Goal: Task Accomplishment & Management: Manage account settings

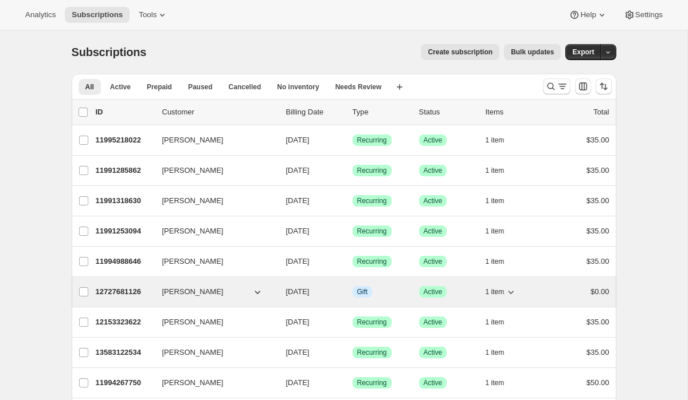
click at [104, 299] on div "12727681126 [PERSON_NAME] [DATE] Info Gift Success Active 1 item $0.00" at bounding box center [352, 292] width 513 height 16
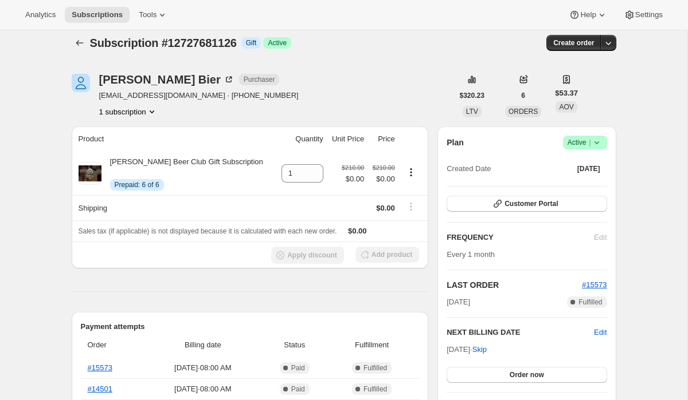
scroll to position [11, 0]
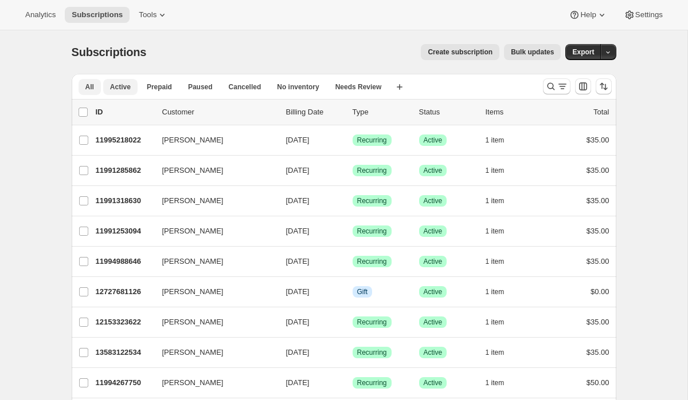
click at [127, 89] on span "Active" at bounding box center [120, 87] width 21 height 9
click at [402, 89] on icon "button" at bounding box center [399, 87] width 6 height 6
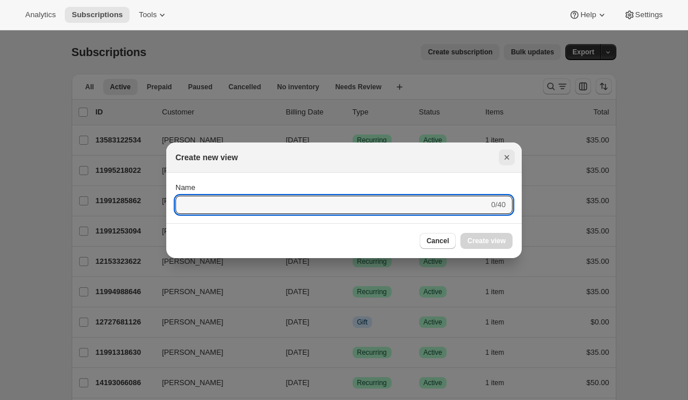
click at [514, 157] on button "Close" at bounding box center [506, 158] width 16 height 16
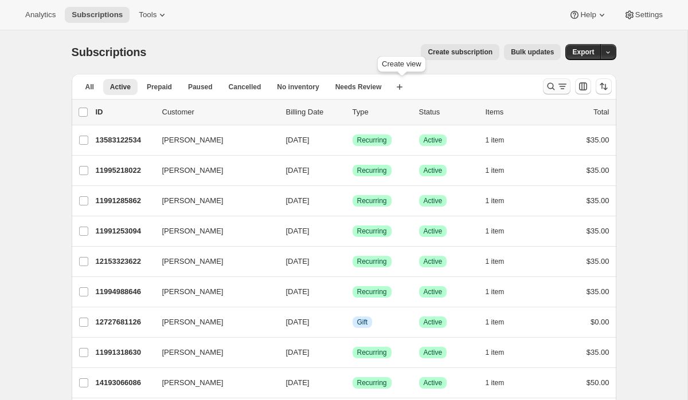
click at [564, 89] on icon "Search and filter results" at bounding box center [561, 86] width 11 height 11
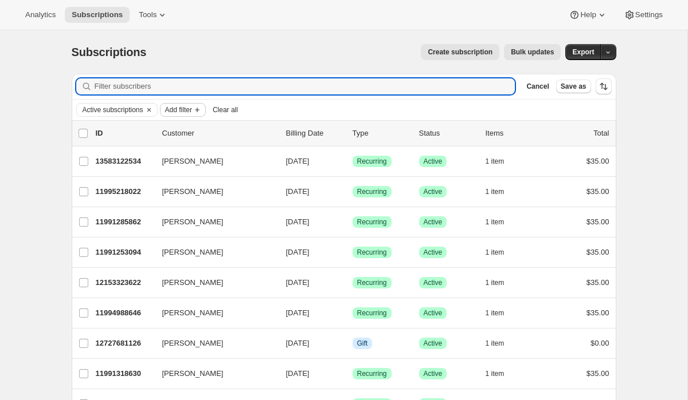
click at [179, 111] on span "Add filter" at bounding box center [178, 109] width 27 height 9
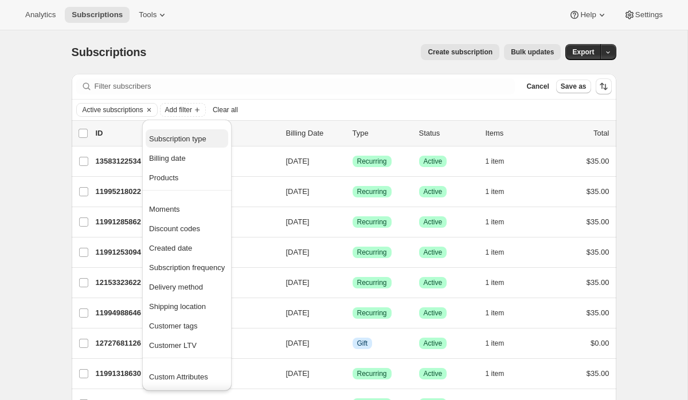
click at [196, 139] on span "Subscription type" at bounding box center [177, 139] width 57 height 9
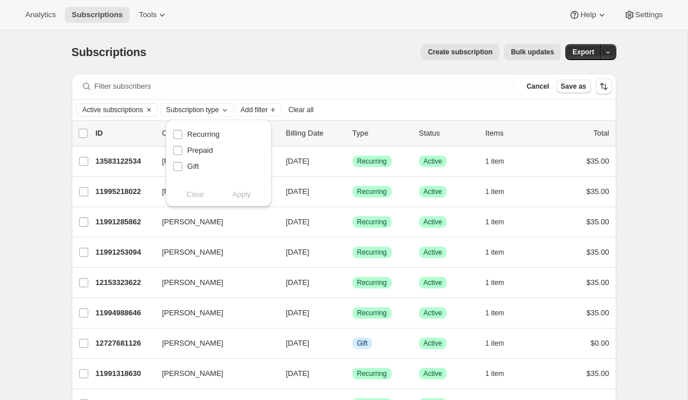
click at [362, 96] on div "Filter subscribers Cancel Save as" at bounding box center [344, 86] width 544 height 25
click at [202, 106] on icon "Add filter" at bounding box center [197, 109] width 9 height 9
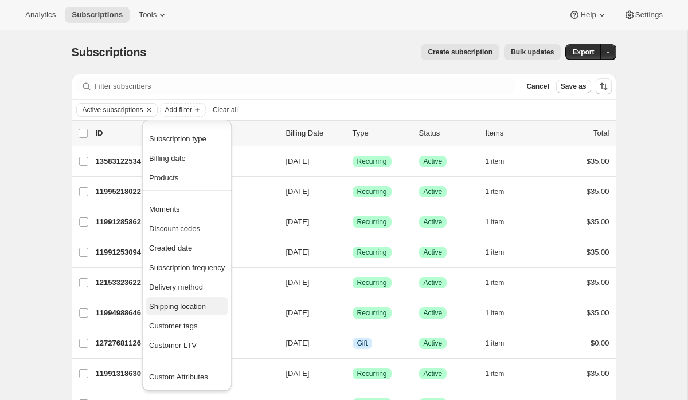
scroll to position [18, 0]
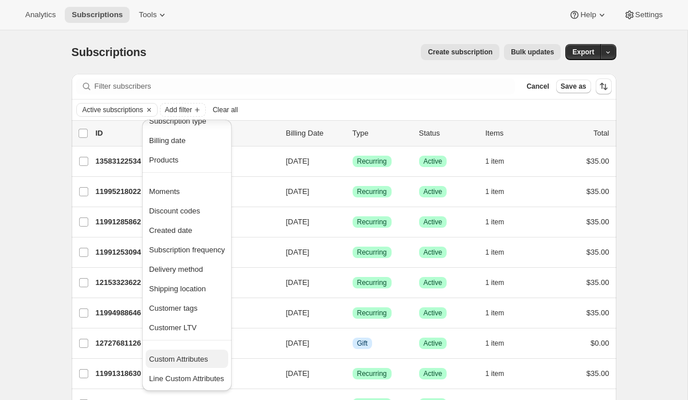
click at [201, 363] on span "Custom Attributes" at bounding box center [178, 359] width 59 height 9
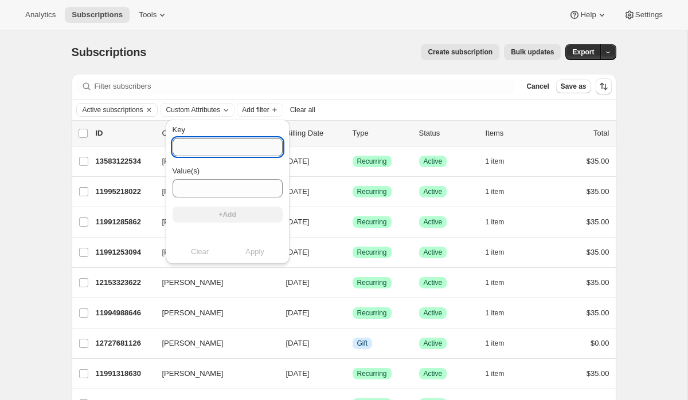
click at [226, 155] on input "Key" at bounding box center [227, 147] width 110 height 18
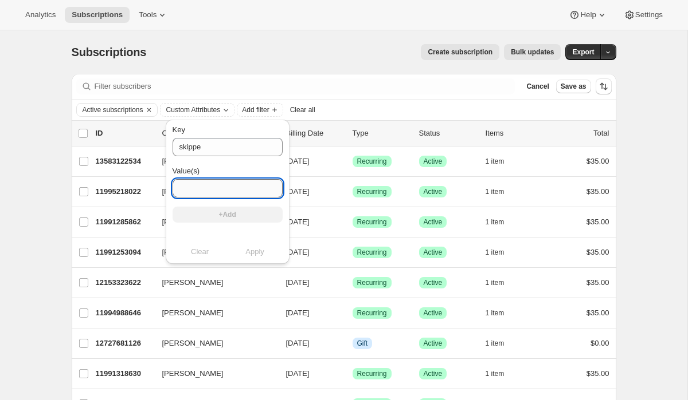
click at [219, 193] on input "Value(s)" at bounding box center [227, 188] width 110 height 18
click at [217, 145] on input "skippe" at bounding box center [227, 147] width 110 height 18
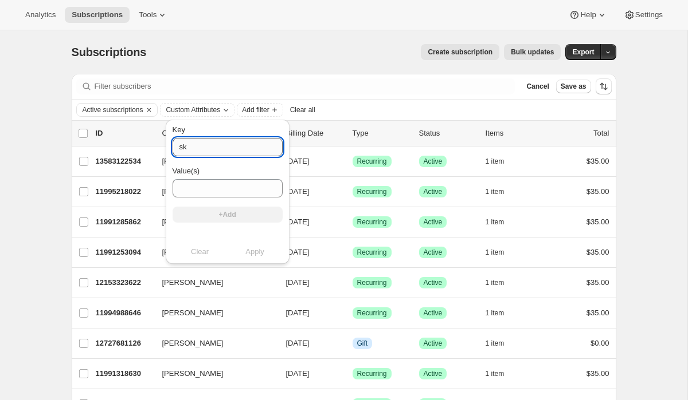
type input "s"
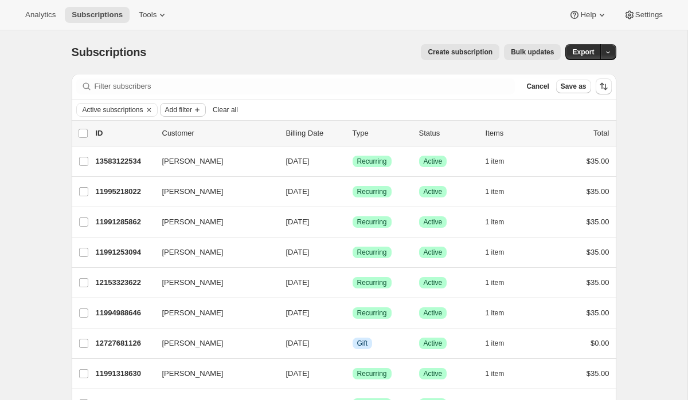
click at [192, 107] on span "Add filter" at bounding box center [178, 109] width 27 height 9
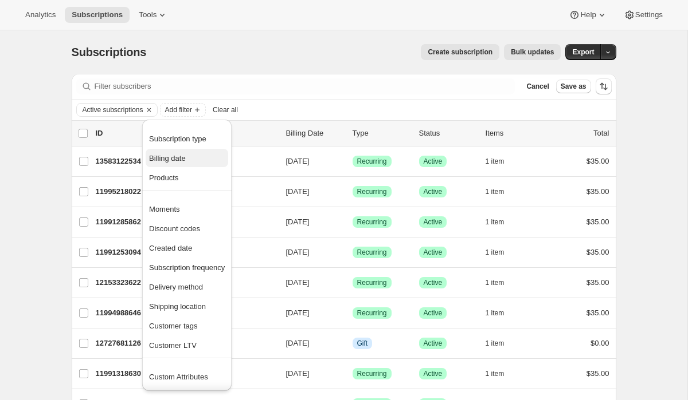
click at [171, 164] on button "Billing date" at bounding box center [187, 158] width 83 height 18
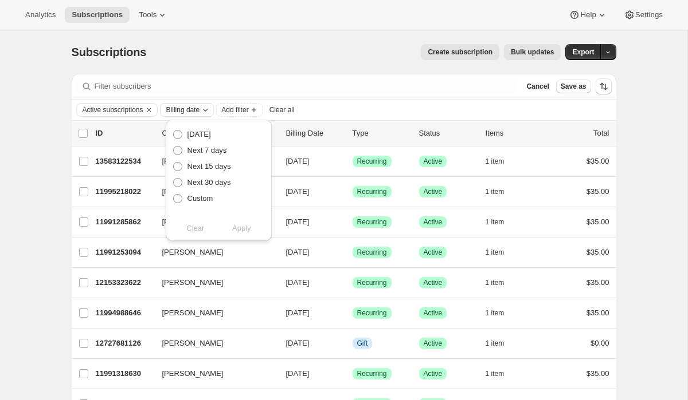
click at [200, 106] on span "Billing date" at bounding box center [183, 109] width 34 height 9
click at [248, 114] on span "Add filter" at bounding box center [234, 109] width 27 height 9
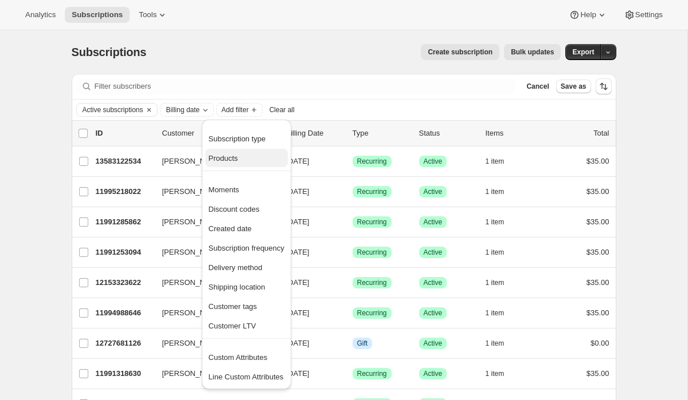
click at [237, 150] on button "Products" at bounding box center [246, 158] width 83 height 18
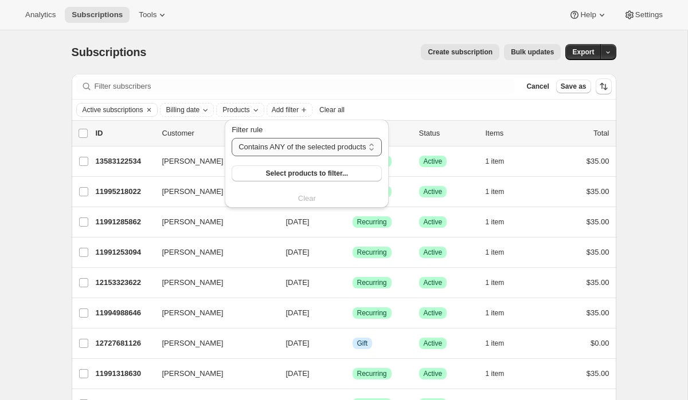
click at [294, 144] on select "Contains ANY of the selected products Contains ALL of the selected products Con…" at bounding box center [306, 147] width 150 height 18
click at [297, 170] on span "Select products to filter..." at bounding box center [307, 173] width 82 height 9
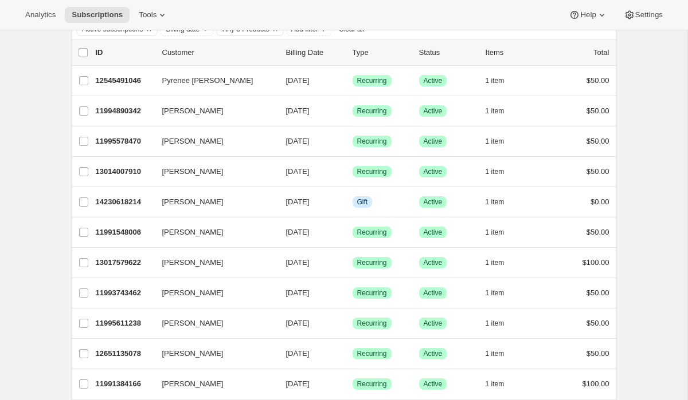
scroll to position [0, 0]
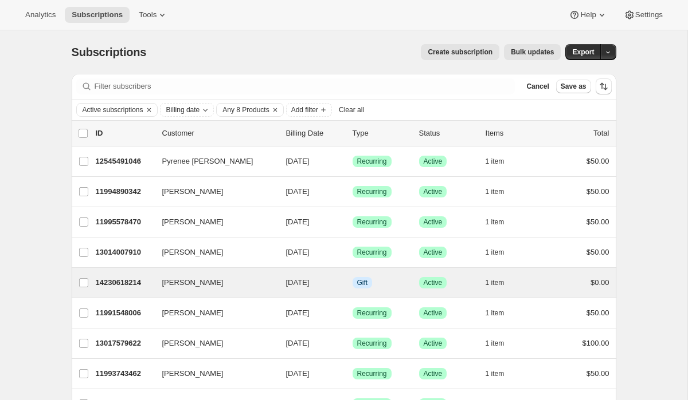
click at [128, 291] on div "[PERSON_NAME] 14230618214 [PERSON_NAME] [DATE] Info Gift Success Active 1 item …" at bounding box center [344, 283] width 544 height 30
click at [126, 285] on p "14230618214" at bounding box center [124, 282] width 57 height 11
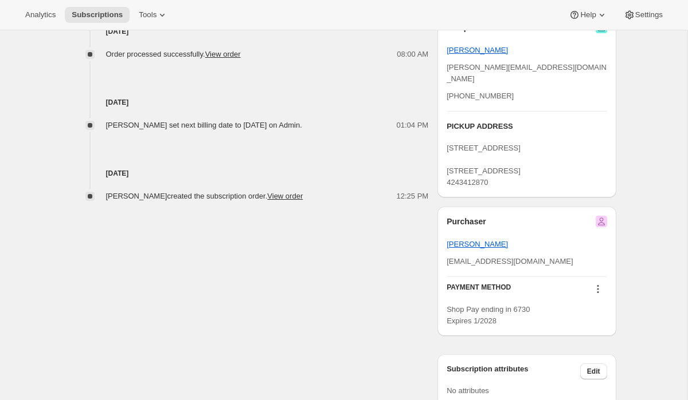
scroll to position [540, 0]
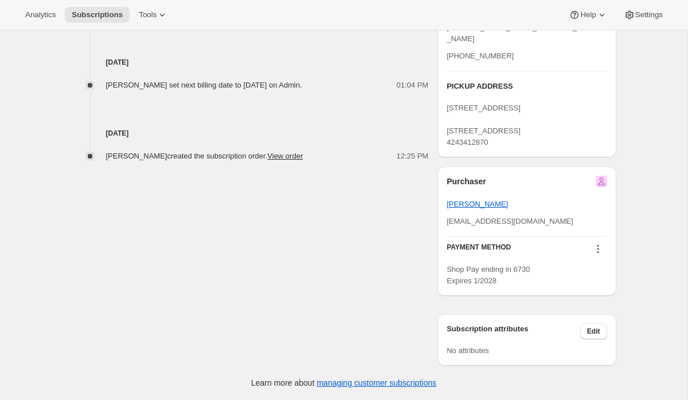
click at [489, 199] on div "Purchaser [PERSON_NAME] [EMAIL_ADDRESS][DOMAIN_NAME]" at bounding box center [526, 206] width 160 height 61
click at [487, 206] on span "[PERSON_NAME]" at bounding box center [476, 204] width 61 height 9
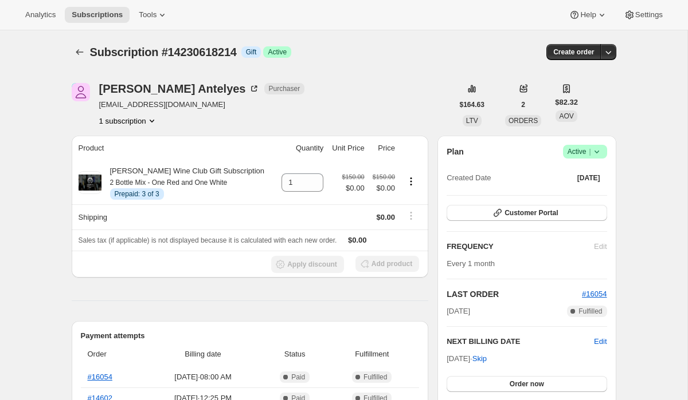
click at [90, 50] on span "Subscription #14230618214" at bounding box center [163, 52] width 147 height 13
click at [80, 50] on icon "Subscriptions" at bounding box center [79, 51] width 11 height 11
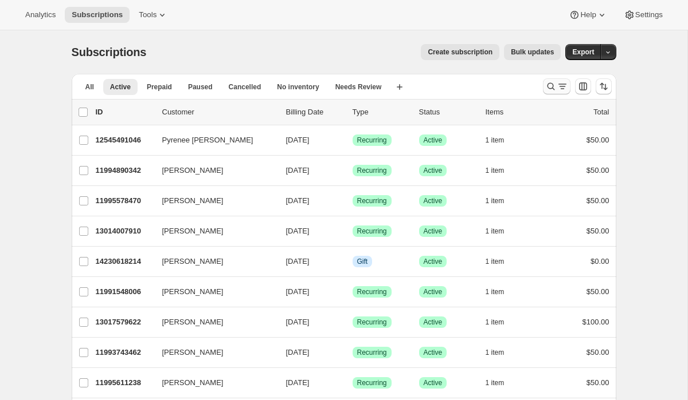
click at [563, 86] on icon "Search and filter results" at bounding box center [561, 86] width 11 height 11
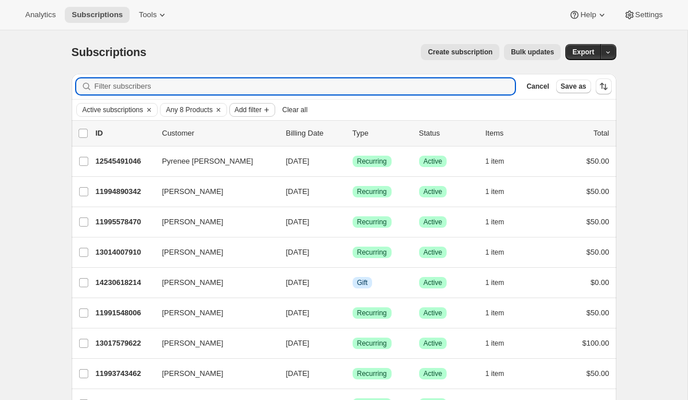
click at [271, 108] on icon "Add filter" at bounding box center [266, 109] width 9 height 9
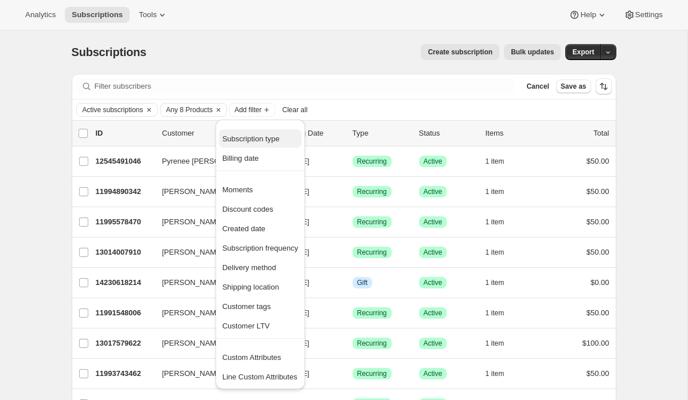
click at [264, 140] on span "Subscription type" at bounding box center [250, 139] width 57 height 9
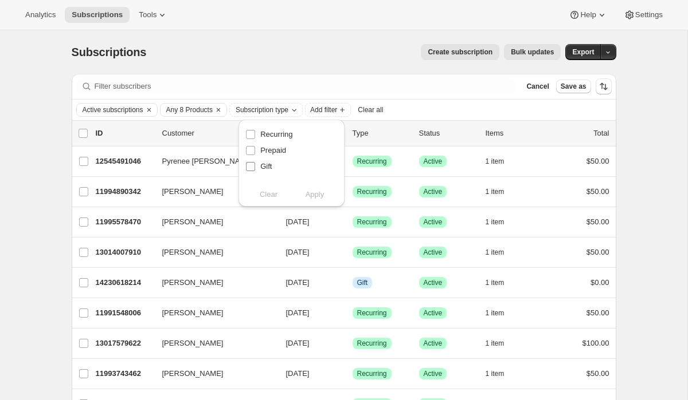
click at [252, 166] on input "Gift" at bounding box center [250, 166] width 9 height 9
checkbox input "true"
click at [319, 200] on span "Apply" at bounding box center [314, 194] width 19 height 11
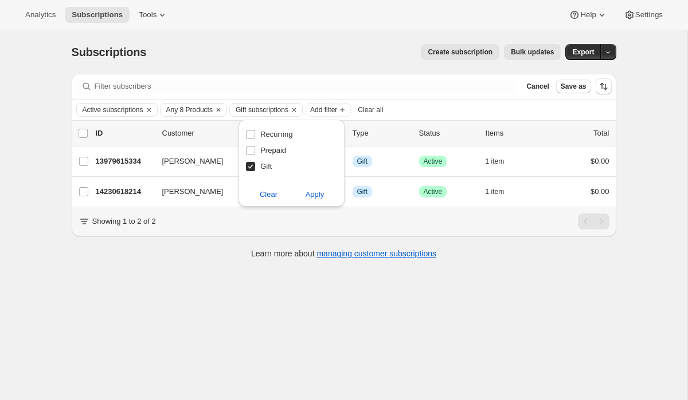
click at [174, 325] on div "Subscriptions. This page is ready Subscriptions Create subscription Bulk update…" at bounding box center [343, 230] width 687 height 400
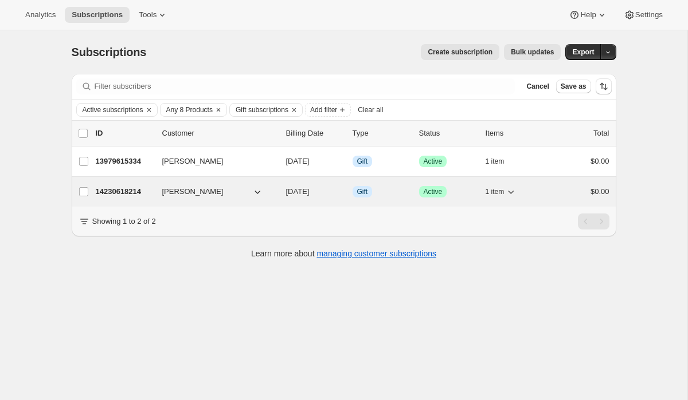
click at [127, 191] on p "14230618214" at bounding box center [124, 191] width 57 height 11
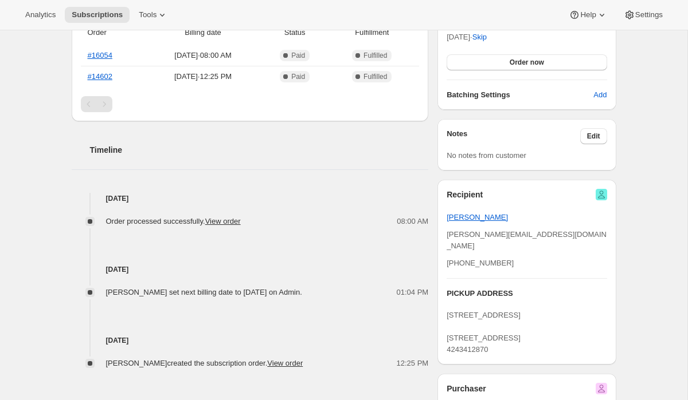
scroll to position [306, 0]
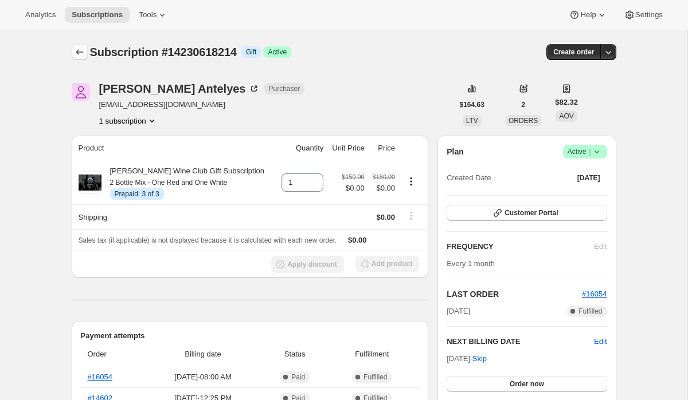
click at [77, 49] on icon "Subscriptions" at bounding box center [79, 51] width 11 height 11
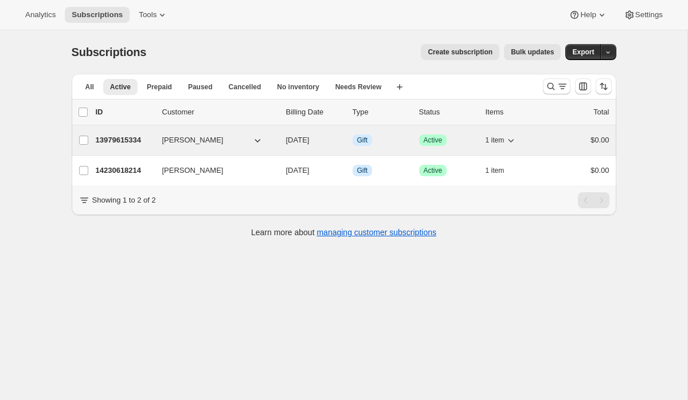
click at [120, 139] on p "13979615334" at bounding box center [124, 140] width 57 height 11
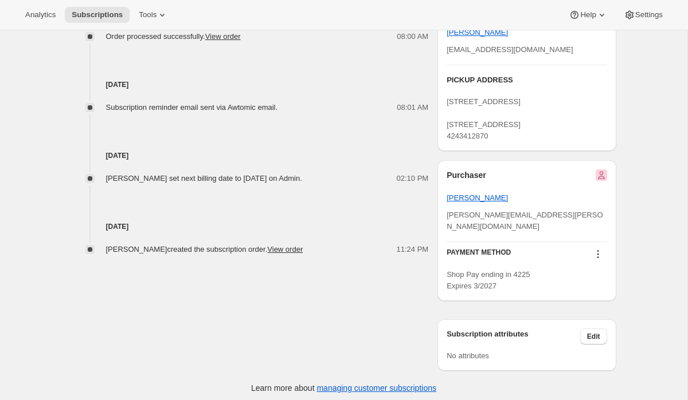
scroll to position [523, 0]
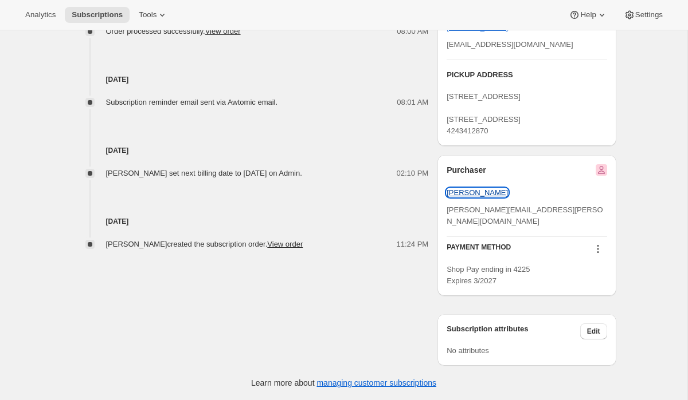
click at [460, 197] on span "[PERSON_NAME]" at bounding box center [476, 192] width 61 height 9
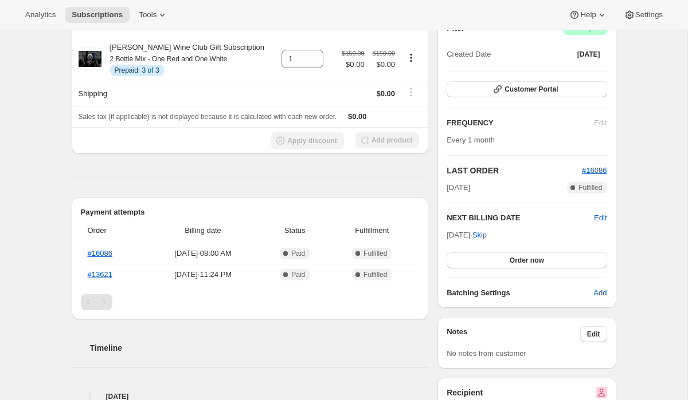
scroll to position [0, 0]
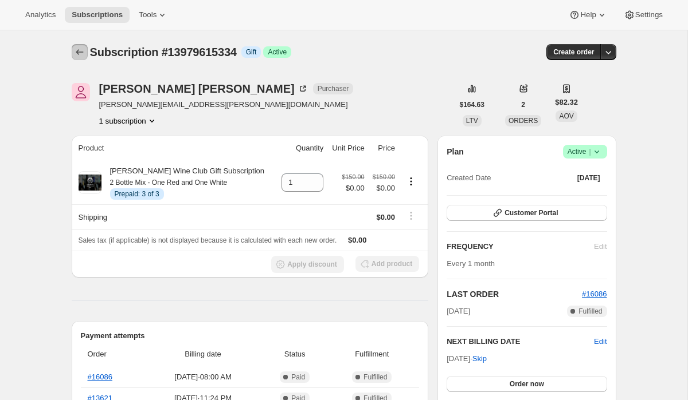
click at [77, 58] on button "Subscriptions" at bounding box center [80, 52] width 16 height 16
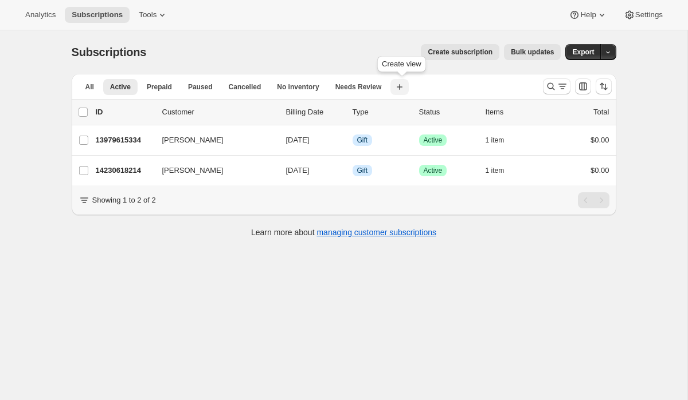
click at [402, 86] on icon "button" at bounding box center [399, 87] width 6 height 6
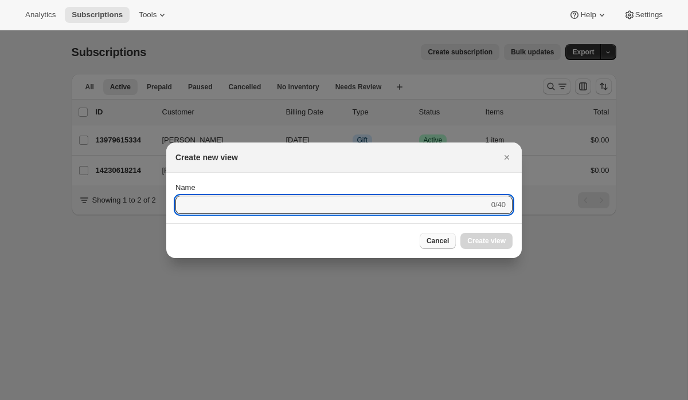
click at [439, 241] on span "Cancel" at bounding box center [437, 241] width 22 height 9
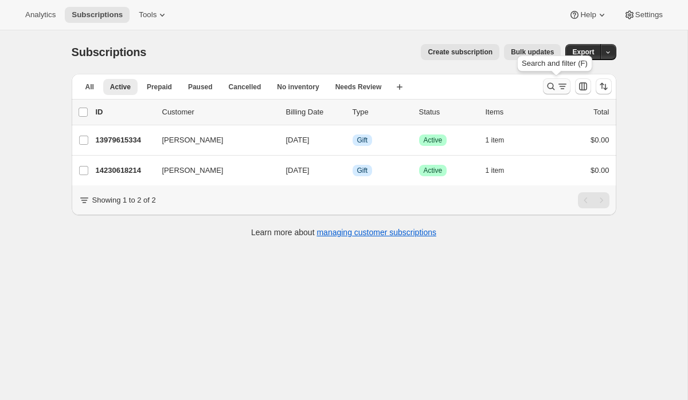
click at [550, 85] on icon "Search and filter results" at bounding box center [550, 86] width 11 height 11
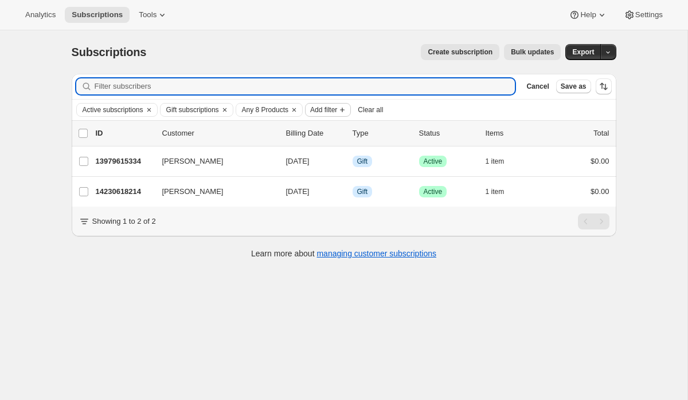
click at [337, 111] on span "Add filter" at bounding box center [323, 109] width 27 height 9
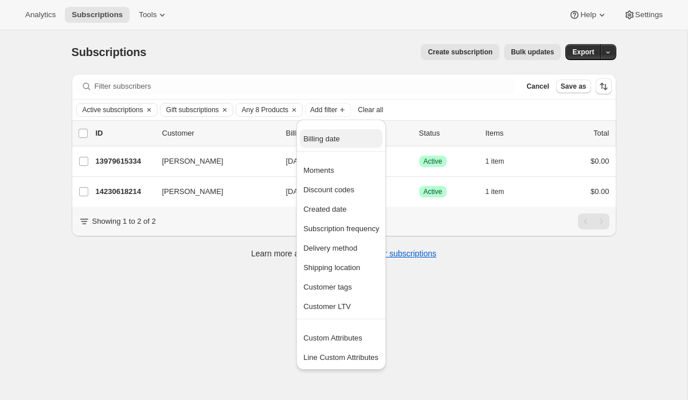
click at [323, 143] on span "Billing date" at bounding box center [321, 139] width 37 height 9
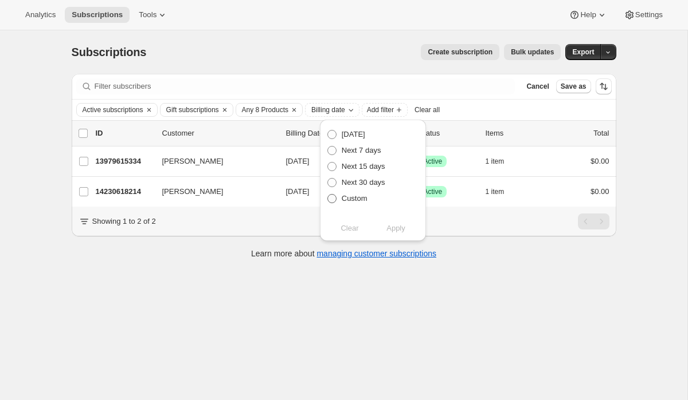
click at [337, 202] on label "Custom" at bounding box center [347, 199] width 41 height 16
click at [328, 195] on input "Custom" at bounding box center [327, 194] width 1 height 1
radio input "true"
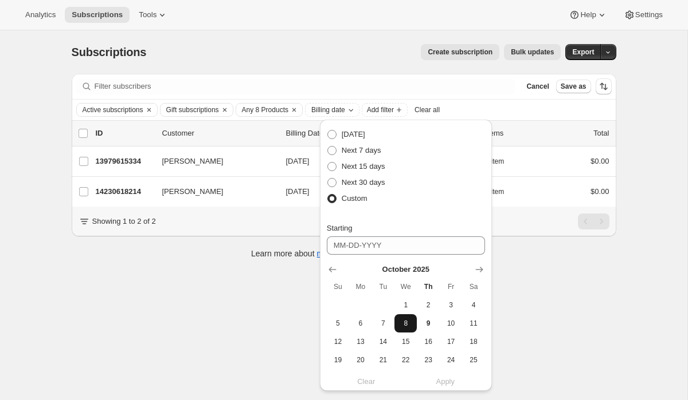
click at [411, 324] on span "8" at bounding box center [405, 323] width 13 height 9
type input "[DATE]"
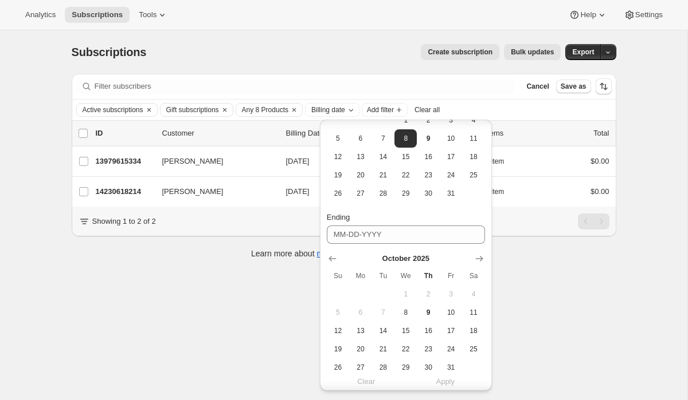
scroll to position [214, 0]
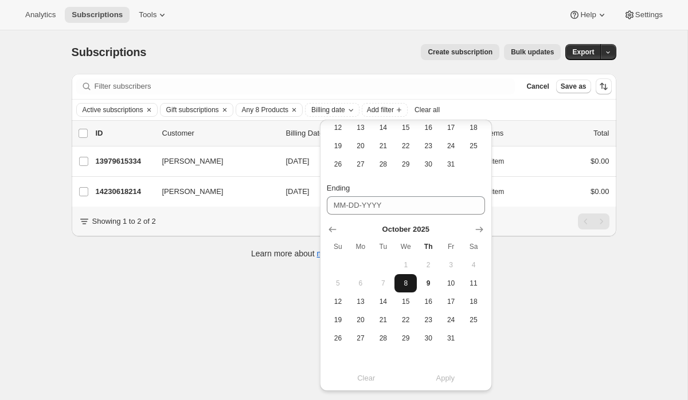
click at [404, 283] on span "8" at bounding box center [405, 283] width 13 height 9
type input "[DATE]"
click at [447, 378] on span "Apply" at bounding box center [444, 378] width 19 height 11
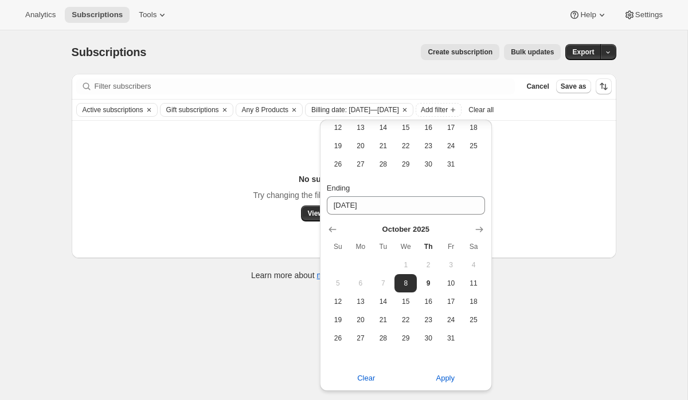
click at [601, 244] on div "No subscriptions found Try changing the filters or search term for this view. V…" at bounding box center [344, 190] width 544 height 138
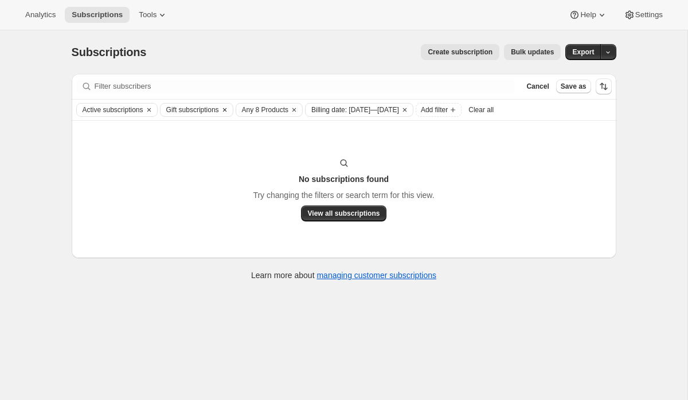
click at [229, 109] on icon "Clear" at bounding box center [224, 109] width 9 height 9
click at [292, 111] on span "Billing date: [DATE]—[DATE]" at bounding box center [279, 109] width 88 height 9
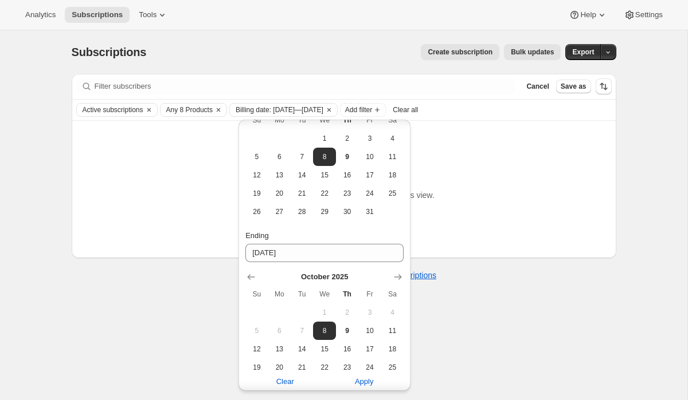
scroll to position [175, 0]
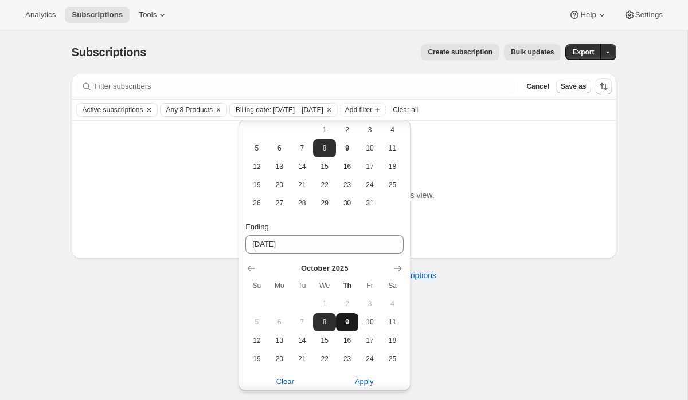
click at [340, 322] on button "9" at bounding box center [347, 322] width 22 height 18
type input "[DATE]"
click at [355, 376] on span "Apply" at bounding box center [364, 381] width 19 height 11
click at [519, 269] on div "Filter subscribers Cancel Save as Active subscriptions Any 8 Products Billing d…" at bounding box center [344, 183] width 544 height 219
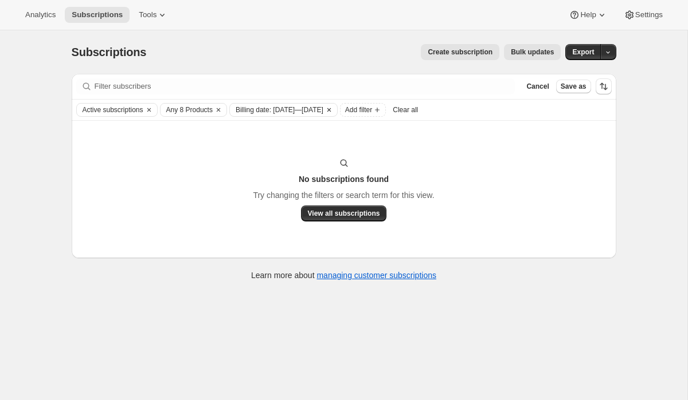
click at [333, 109] on icon "Clear" at bounding box center [328, 109] width 9 height 9
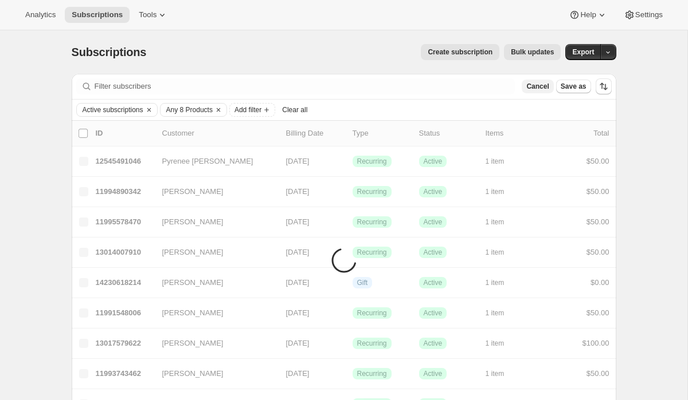
click at [531, 86] on span "Cancel" at bounding box center [537, 86] width 22 height 9
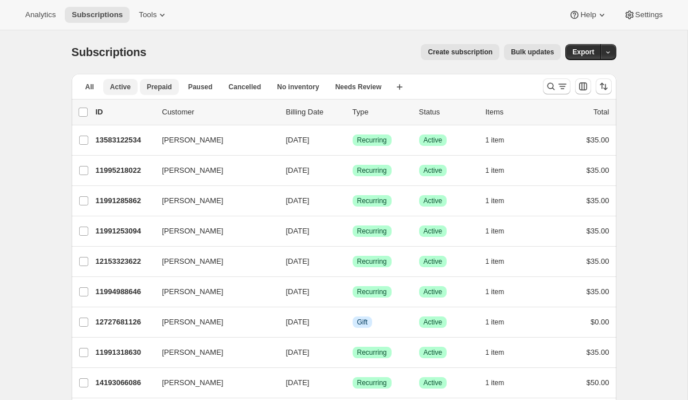
click at [156, 88] on span "Prepaid" at bounding box center [159, 87] width 25 height 9
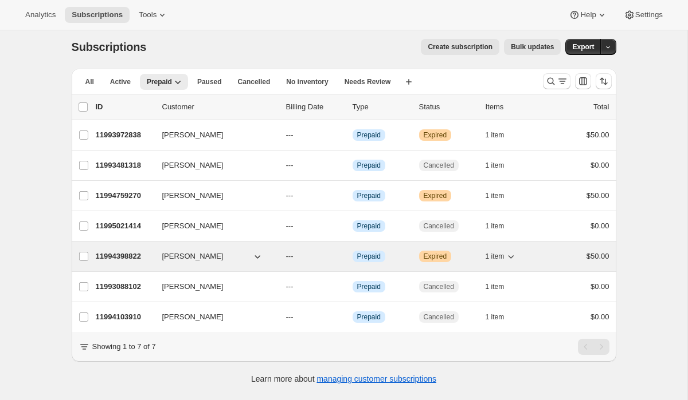
scroll to position [0, 0]
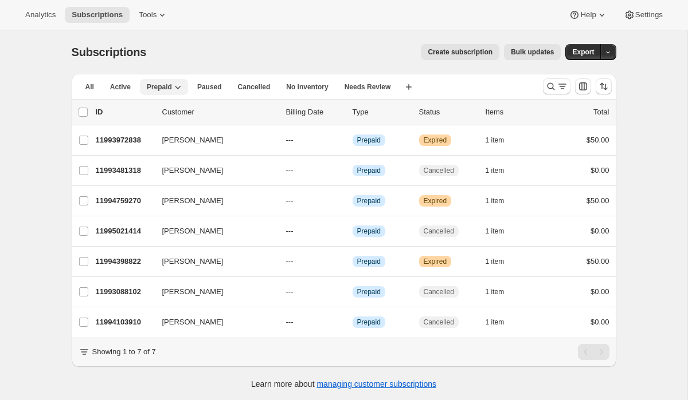
click at [175, 87] on icon "button" at bounding box center [177, 86] width 11 height 11
click at [124, 87] on span "Active" at bounding box center [120, 87] width 21 height 9
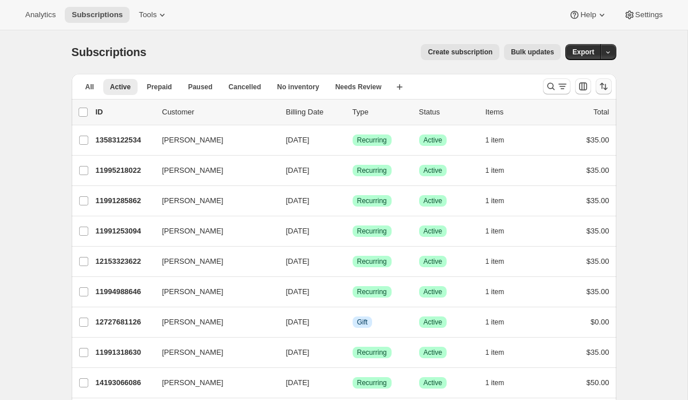
click at [599, 85] on icon "Sort the results" at bounding box center [603, 86] width 11 height 11
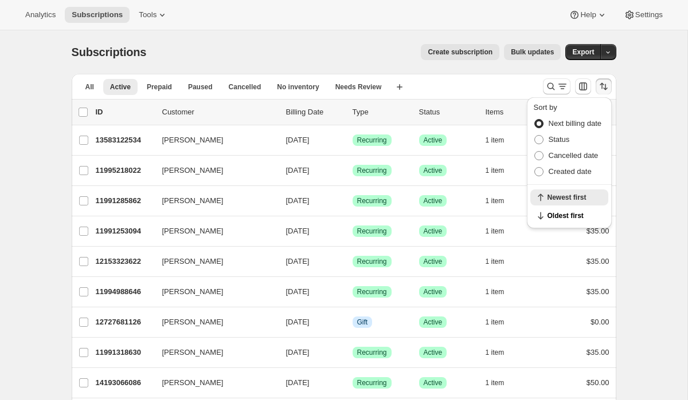
click at [571, 84] on div at bounding box center [577, 86] width 78 height 23
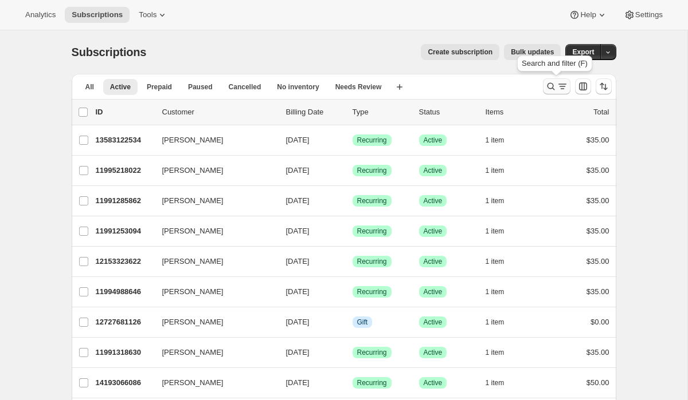
click at [559, 85] on icon "Search and filter results" at bounding box center [561, 86] width 11 height 11
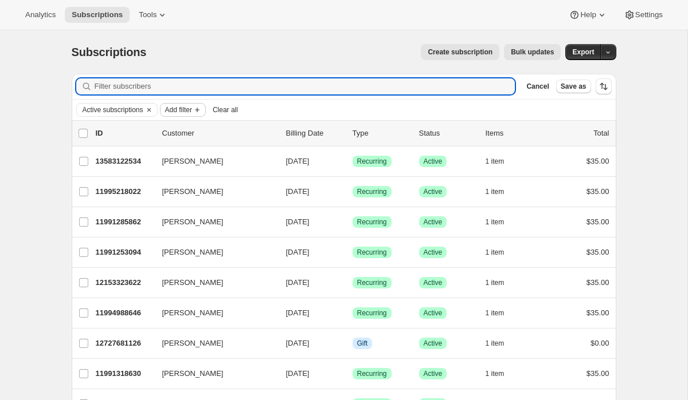
click at [192, 105] on span "Add filter" at bounding box center [178, 109] width 27 height 9
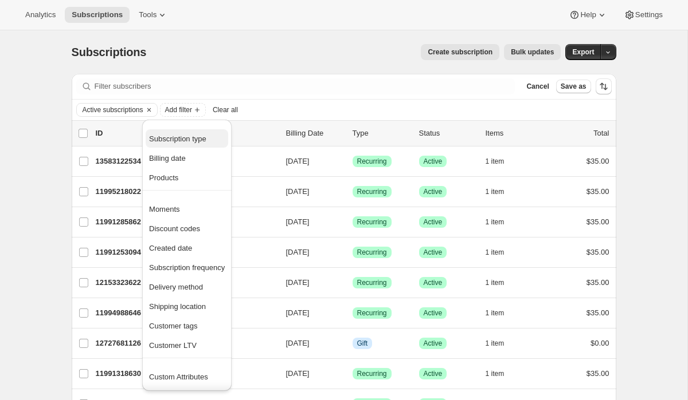
click at [184, 140] on span "Subscription type" at bounding box center [177, 139] width 57 height 9
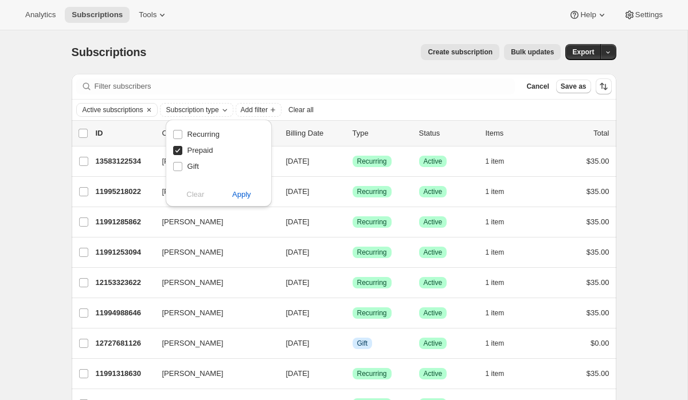
click at [180, 151] on input "Prepaid" at bounding box center [177, 150] width 9 height 9
checkbox input "false"
click at [343, 95] on div "Filter subscribers Cancel Save as" at bounding box center [344, 86] width 544 height 25
click at [202, 111] on icon "Add filter" at bounding box center [197, 109] width 9 height 9
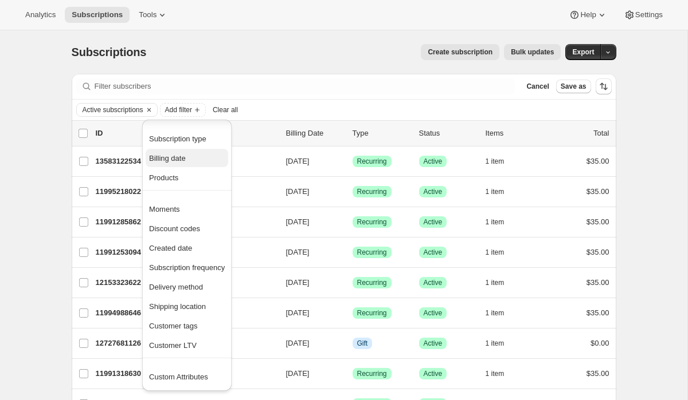
scroll to position [18, 0]
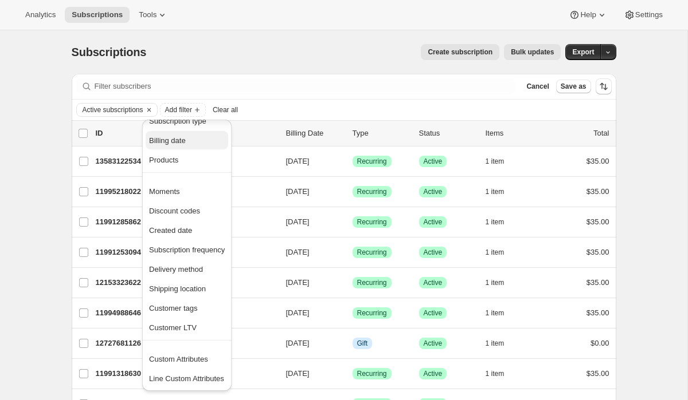
click at [194, 161] on span "Products" at bounding box center [187, 160] width 76 height 11
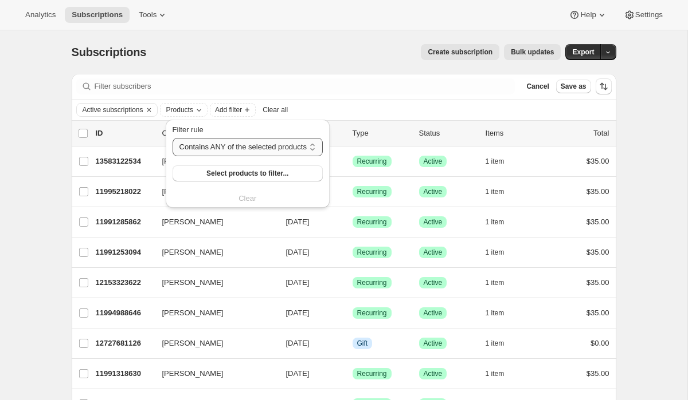
click at [246, 140] on select "Contains ANY of the selected products Contains ALL of the selected products Con…" at bounding box center [247, 147] width 150 height 18
click at [231, 174] on span "Select products to filter..." at bounding box center [247, 173] width 82 height 9
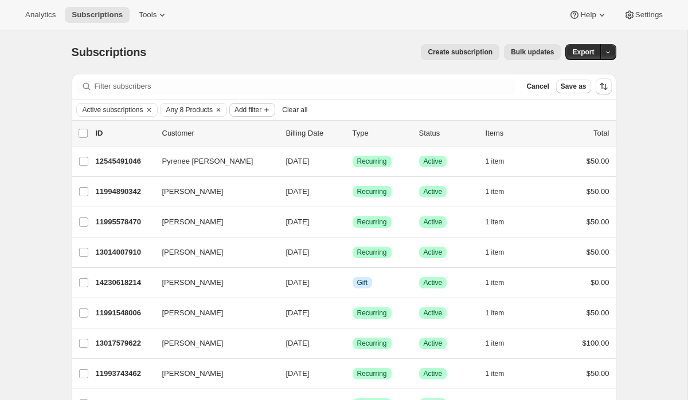
click at [261, 111] on span "Add filter" at bounding box center [247, 109] width 27 height 9
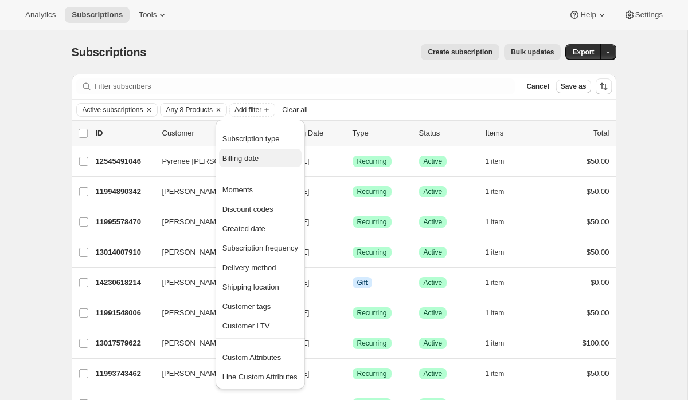
click at [262, 159] on span "Billing date" at bounding box center [260, 158] width 76 height 11
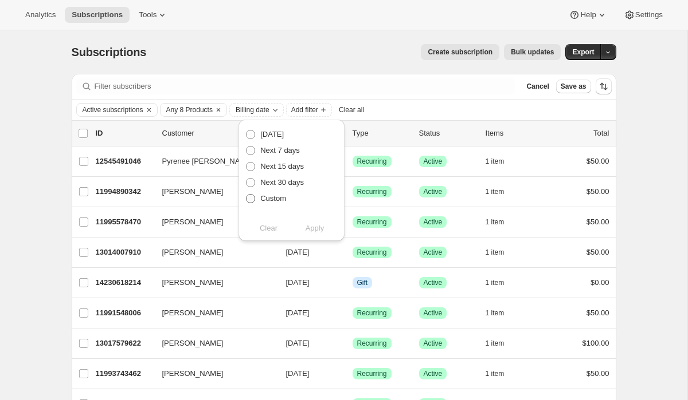
click at [253, 203] on span at bounding box center [250, 198] width 9 height 9
click at [246, 195] on input "Custom" at bounding box center [246, 194] width 1 height 1
radio input "true"
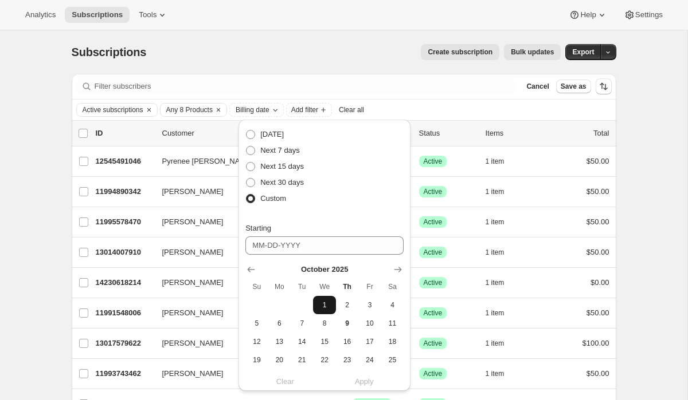
click at [323, 304] on span "1" at bounding box center [323, 305] width 13 height 9
click at [347, 324] on span "9" at bounding box center [346, 323] width 13 height 9
click at [328, 303] on span "1" at bounding box center [323, 305] width 13 height 9
type input "[DATE]"
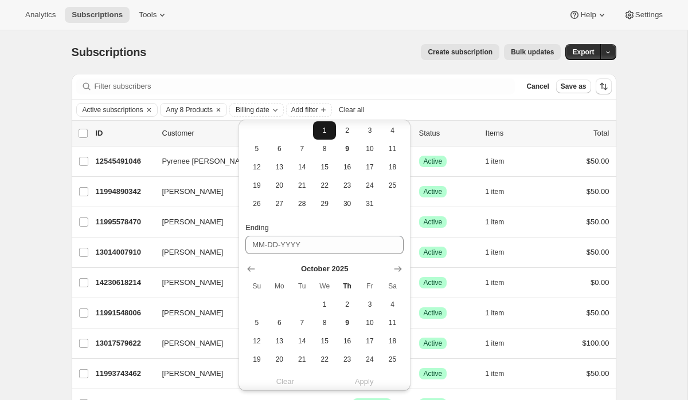
scroll to position [214, 0]
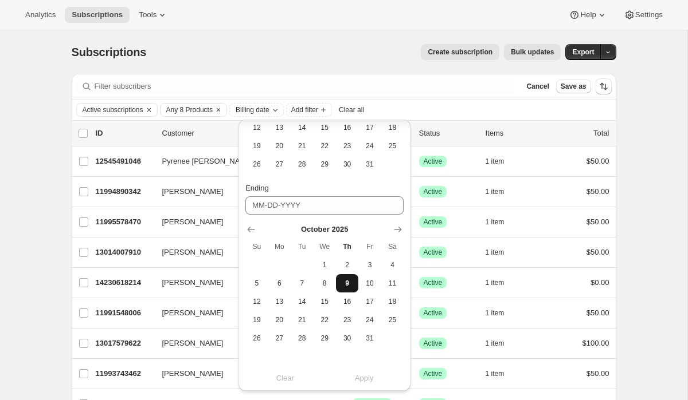
click at [347, 279] on span "9" at bounding box center [346, 283] width 13 height 9
type input "[DATE]"
click at [370, 376] on span "Apply" at bounding box center [364, 378] width 19 height 11
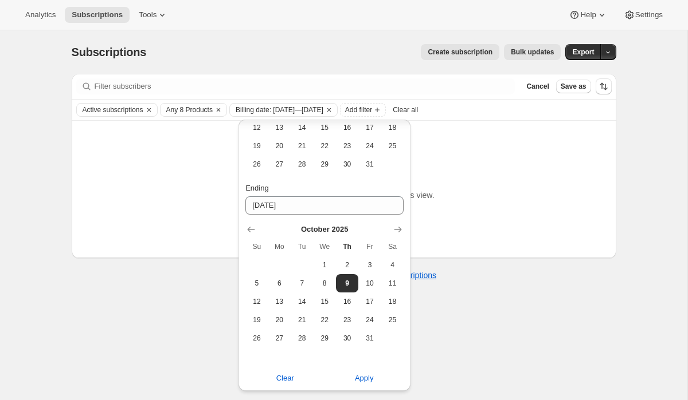
click at [442, 140] on div "No subscriptions found Try changing the filters or search term for this view. V…" at bounding box center [344, 190] width 544 height 138
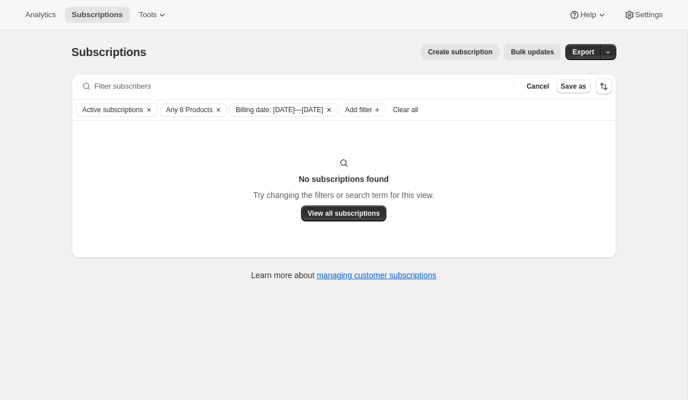
click at [333, 110] on icon "Clear" at bounding box center [328, 109] width 9 height 9
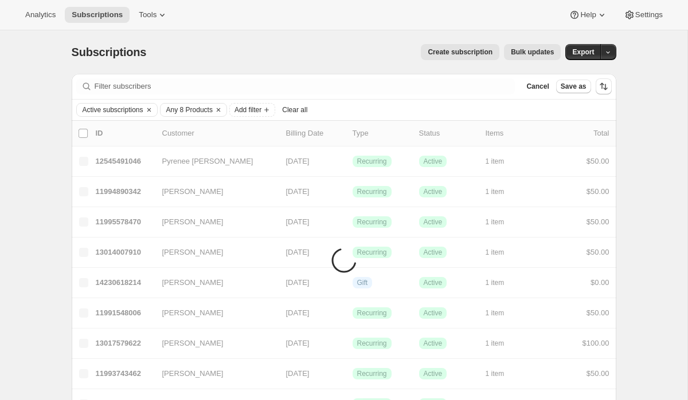
click at [304, 112] on span "Clear all" at bounding box center [294, 109] width 25 height 9
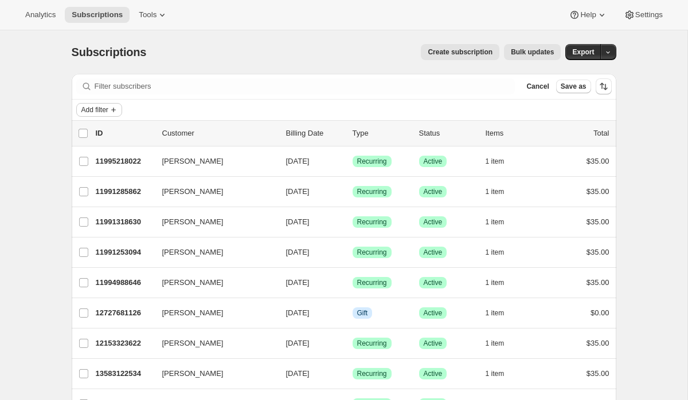
click at [96, 112] on span "Add filter" at bounding box center [94, 109] width 27 height 9
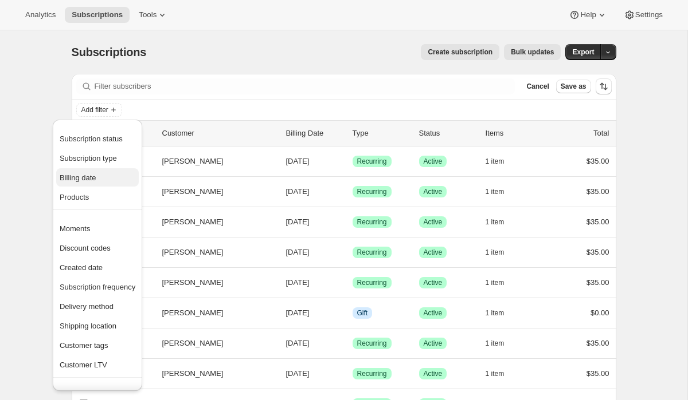
click at [91, 182] on span "Billing date" at bounding box center [78, 178] width 37 height 9
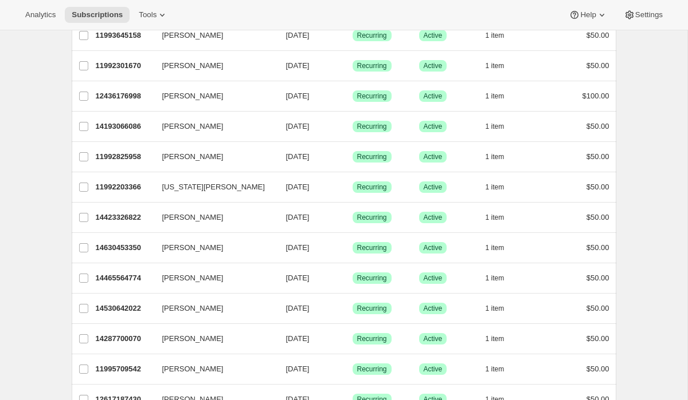
scroll to position [1328, 0]
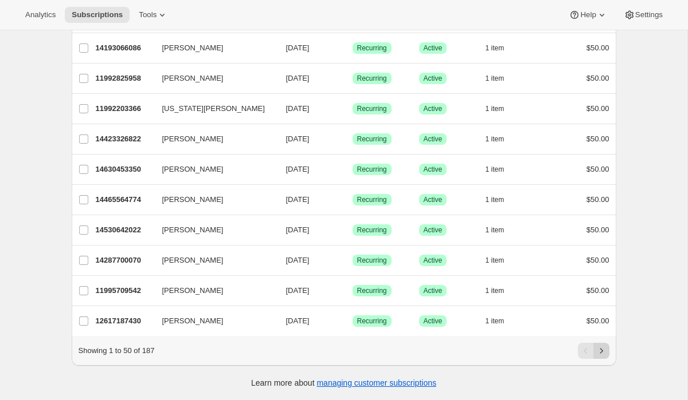
click at [603, 351] on icon "Next" at bounding box center [600, 350] width 11 height 11
click at [602, 349] on icon "Next" at bounding box center [600, 350] width 11 height 11
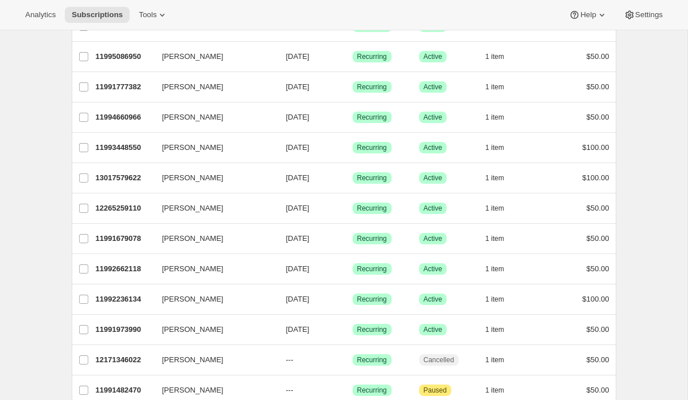
scroll to position [792, 0]
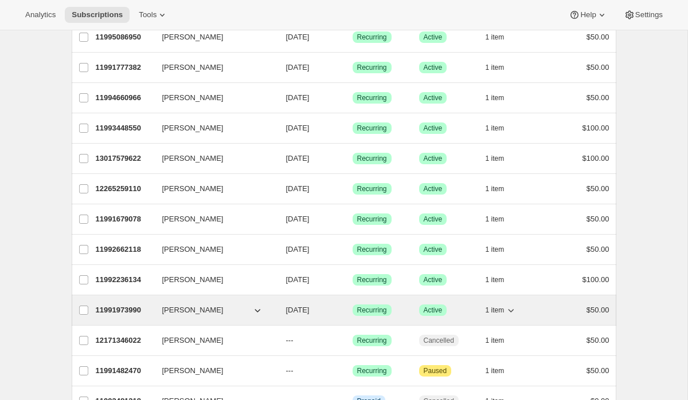
click at [131, 316] on div "11991973990 [PERSON_NAME] [DATE] Success Recurring Success Active 1 item $50.00" at bounding box center [352, 311] width 513 height 16
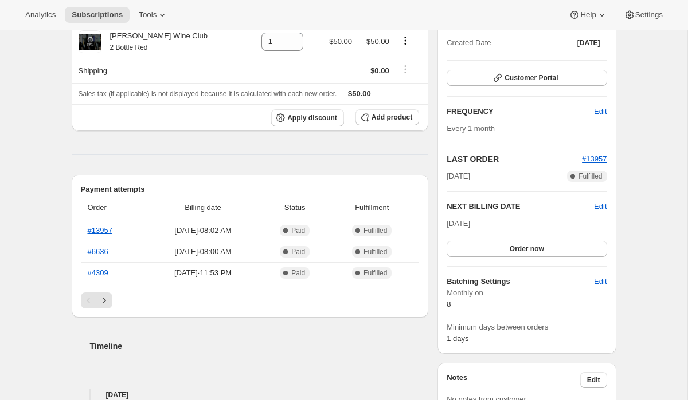
scroll to position [157, 0]
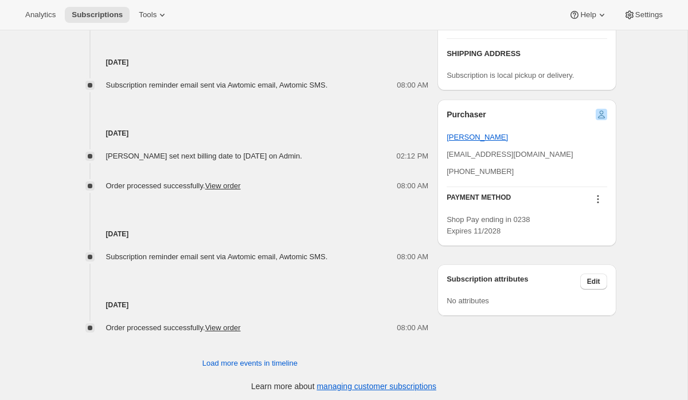
scroll to position [565, 0]
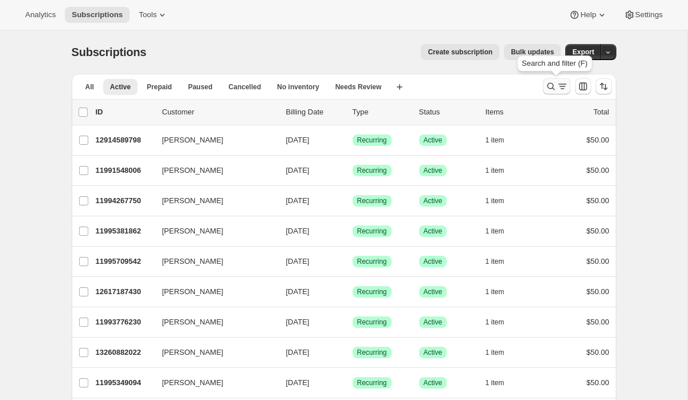
click at [558, 86] on icon "Search and filter results" at bounding box center [561, 86] width 11 height 11
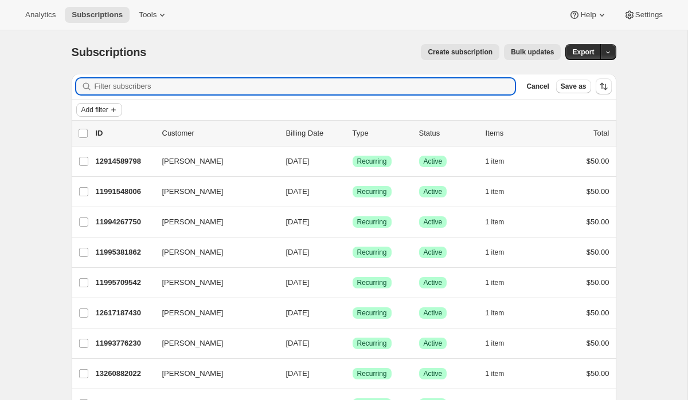
click at [101, 108] on span "Add filter" at bounding box center [94, 109] width 27 height 9
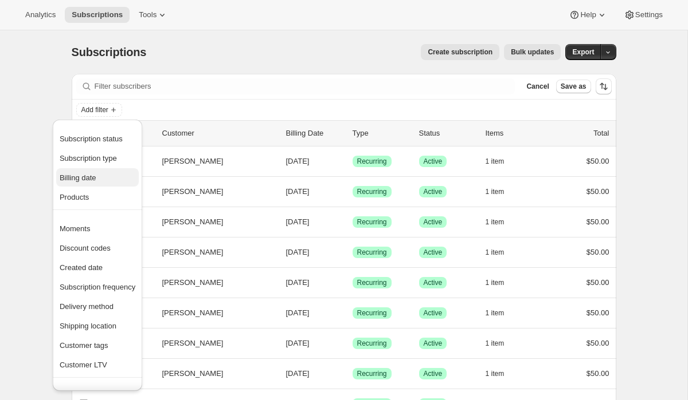
click at [87, 180] on span "Billing date" at bounding box center [78, 178] width 37 height 9
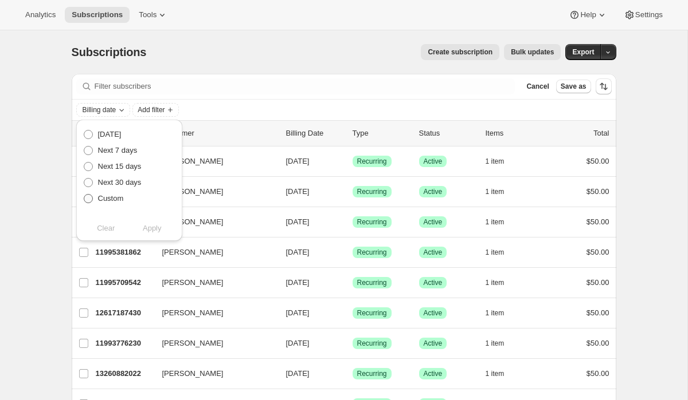
click at [91, 198] on span at bounding box center [88, 198] width 9 height 9
click at [84, 195] on input "Custom" at bounding box center [84, 194] width 1 height 1
radio input "true"
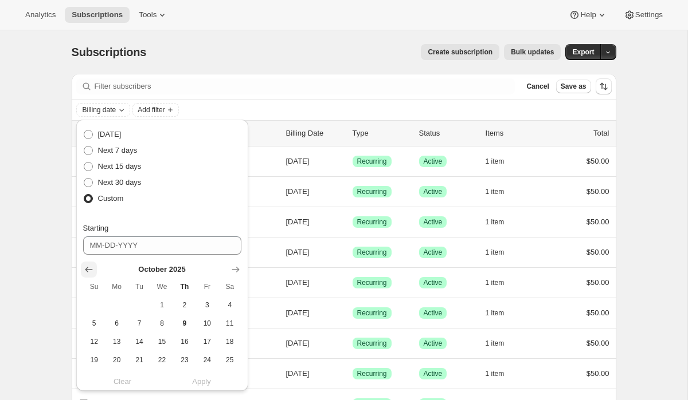
click at [88, 267] on icon "Show previous month, September 2025" at bounding box center [88, 269] width 11 height 11
click at [120, 324] on span "8" at bounding box center [116, 323] width 13 height 9
type input "[DATE]"
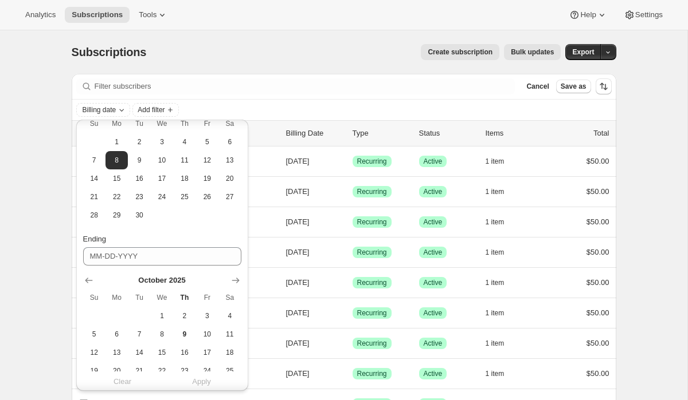
scroll to position [170, 0]
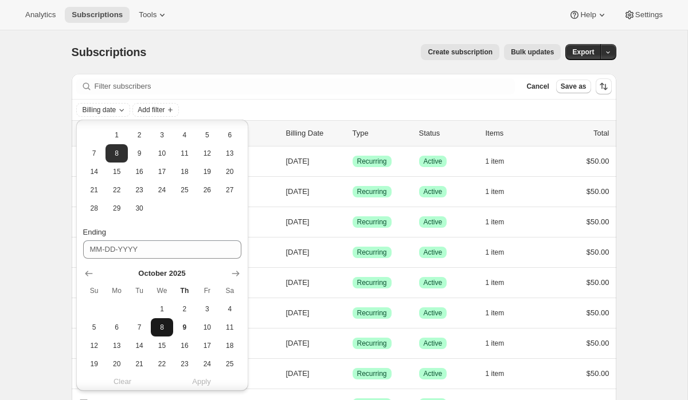
click at [164, 325] on span "8" at bounding box center [161, 327] width 13 height 9
type input "[DATE]"
click at [206, 383] on span "Apply" at bounding box center [201, 381] width 19 height 11
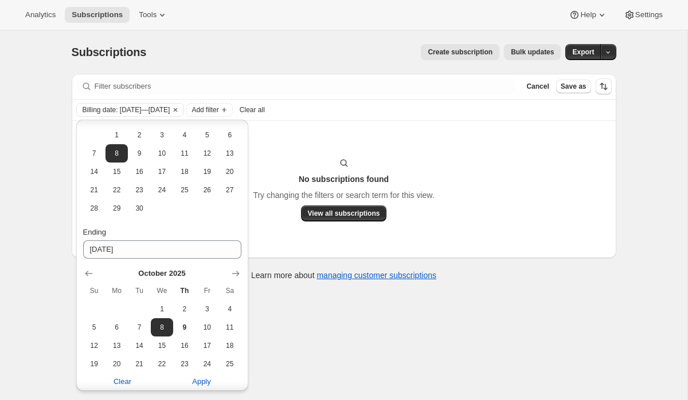
click at [335, 180] on h3 "No subscriptions found" at bounding box center [344, 179] width 90 height 11
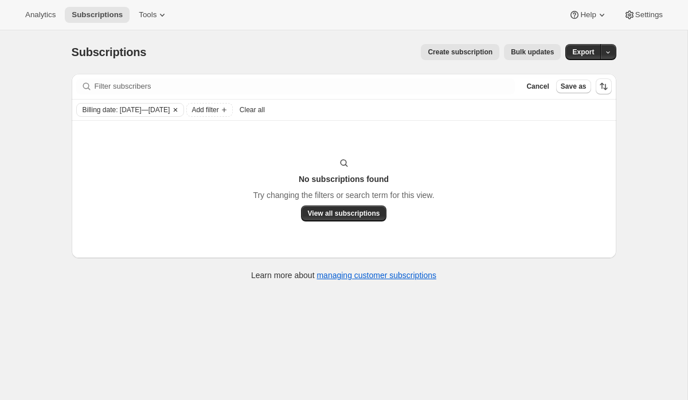
click at [177, 109] on icon "Clear" at bounding box center [175, 109] width 3 height 3
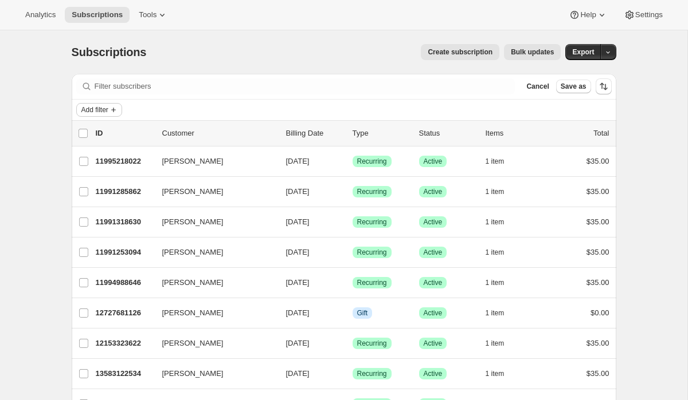
click at [108, 109] on span "Add filter" at bounding box center [94, 109] width 27 height 9
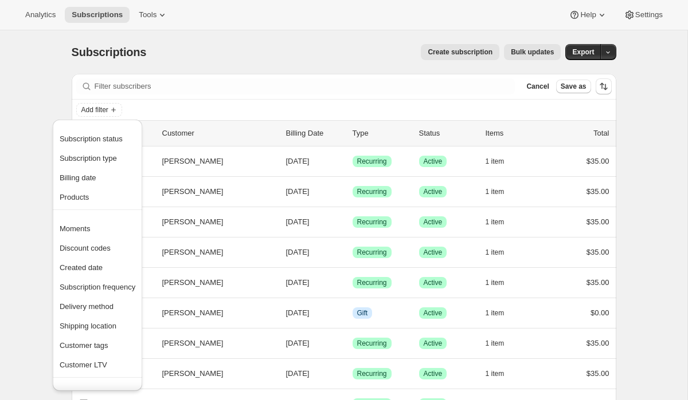
click at [105, 148] on ul "Subscription status Subscription type Billing date Products" at bounding box center [97, 167] width 83 height 77
click at [104, 142] on span "Subscription status" at bounding box center [91, 139] width 63 height 9
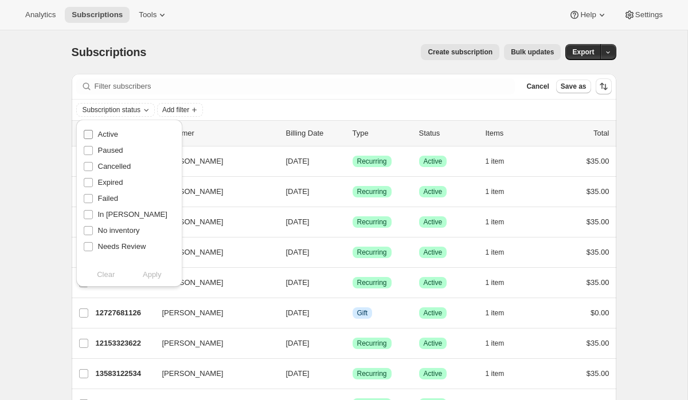
click at [87, 134] on input "Active" at bounding box center [88, 134] width 9 height 9
checkbox input "true"
click at [158, 279] on span "Apply" at bounding box center [152, 274] width 19 height 11
click at [192, 108] on span "Add filter" at bounding box center [178, 109] width 27 height 9
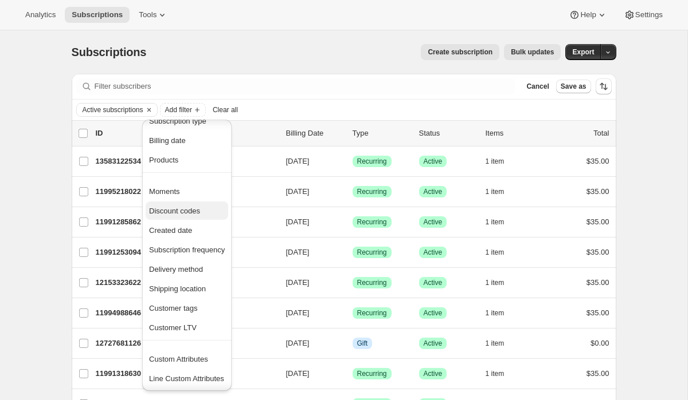
scroll to position [0, 0]
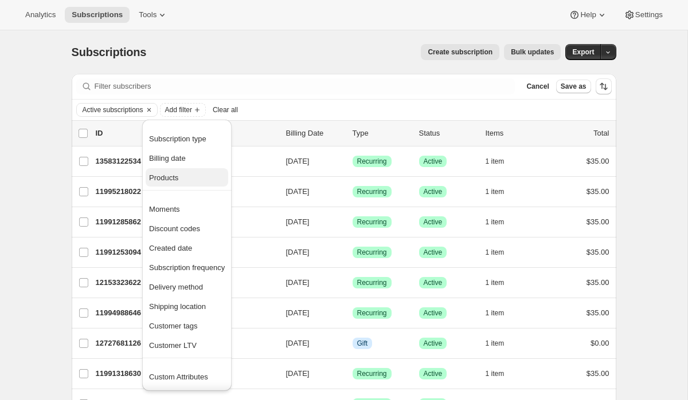
click at [180, 178] on span "Products" at bounding box center [187, 177] width 76 height 11
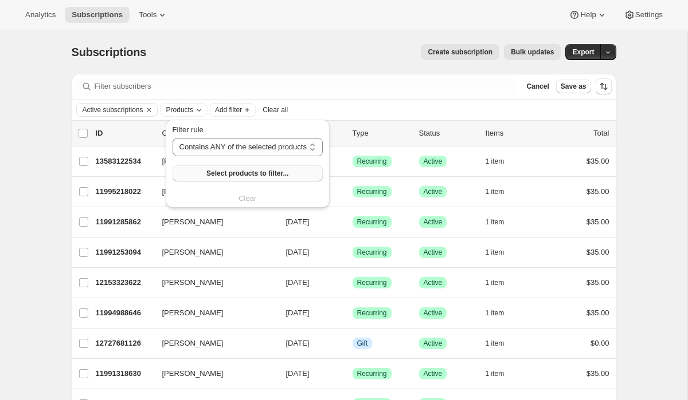
click at [228, 173] on span "Select products to filter..." at bounding box center [247, 173] width 82 height 9
